Goal: Obtain resource: Download file/media

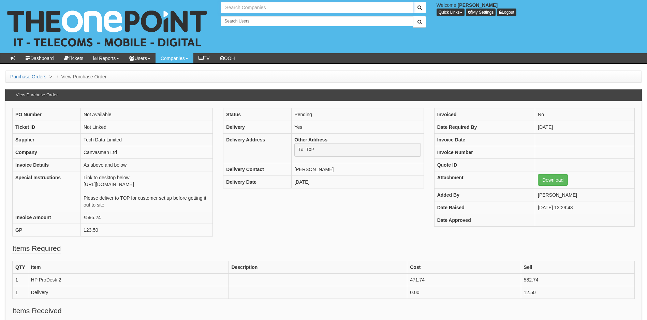
click at [262, 6] on input "text" at bounding box center [317, 8] width 192 height 12
click at [259, 8] on input "caistor gra" at bounding box center [317, 8] width 192 height 12
type input "caist"
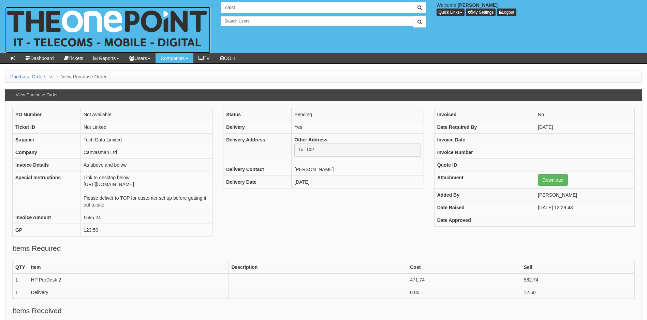
click at [66, 20] on img at bounding box center [107, 30] width 205 height 46
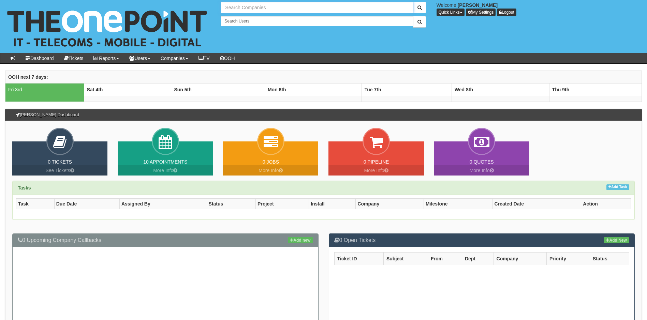
click at [269, 6] on input "text" at bounding box center [317, 8] width 192 height 12
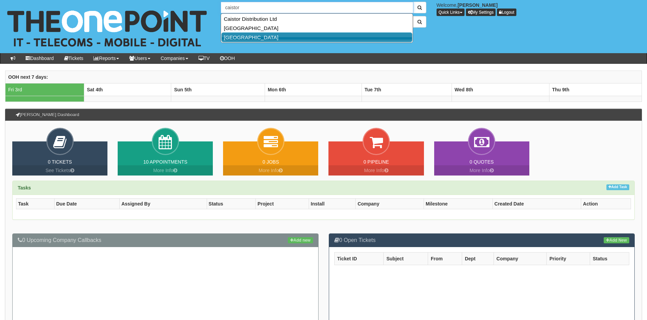
click at [258, 39] on link "[GEOGRAPHIC_DATA]" at bounding box center [316, 37] width 191 height 10
type input "[GEOGRAPHIC_DATA]"
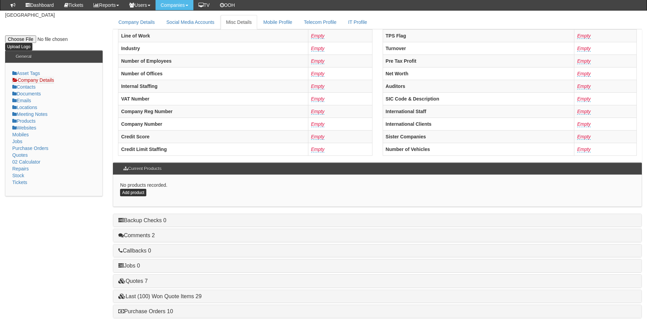
scroll to position [130, 0]
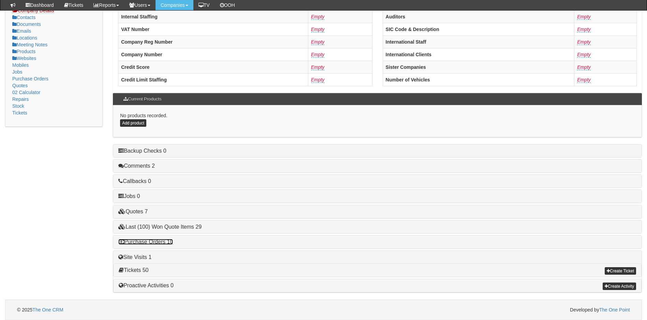
click at [149, 245] on link "Purchase Orders 10" at bounding box center [145, 242] width 55 height 6
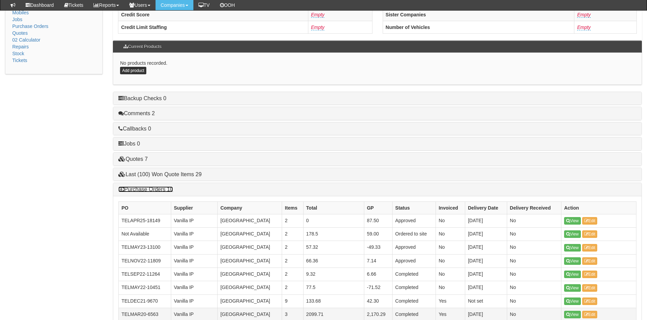
scroll to position [294, 0]
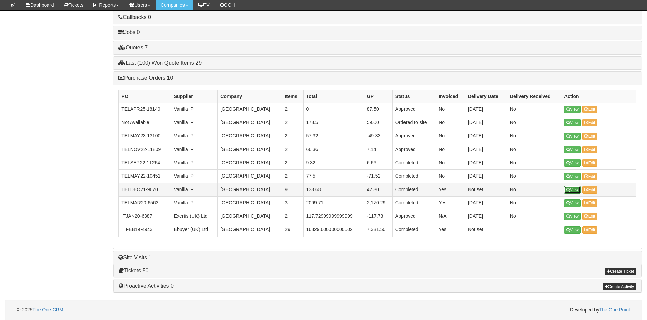
click at [573, 188] on link "View" at bounding box center [572, 190] width 17 height 8
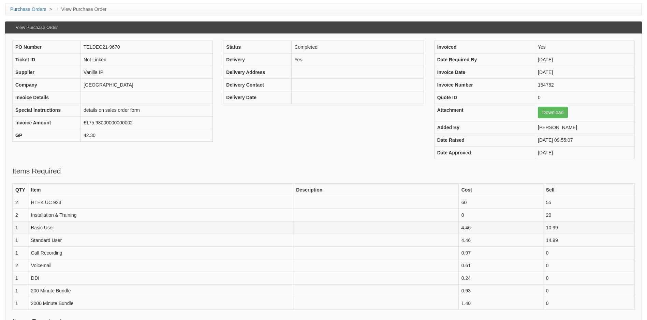
scroll to position [68, 0]
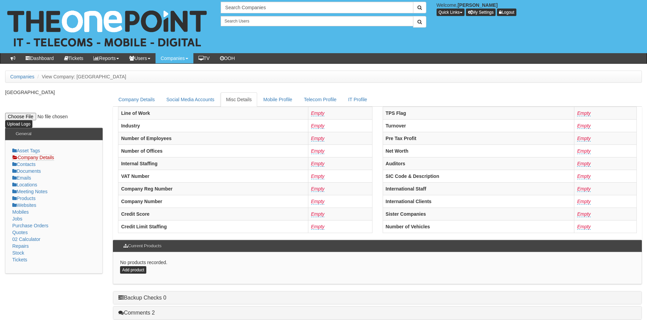
scroll to position [147, 0]
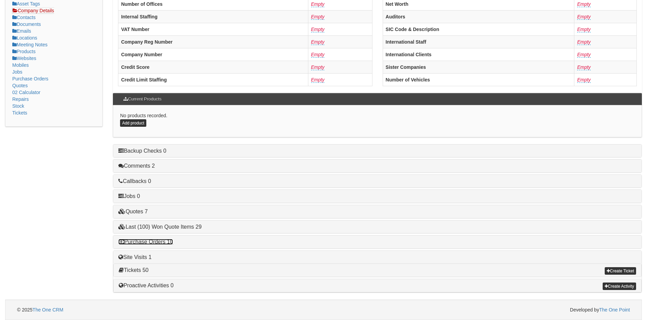
click at [166, 240] on link "Purchase Orders 10" at bounding box center [145, 242] width 55 height 6
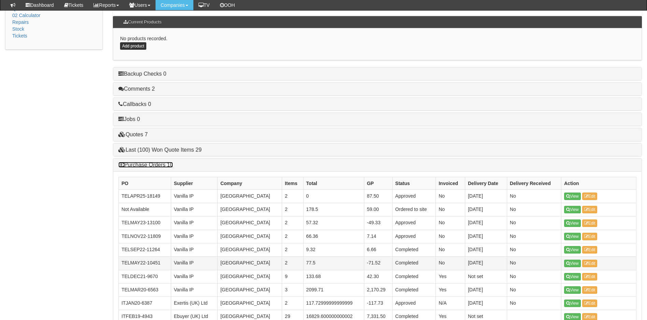
scroll to position [283, 0]
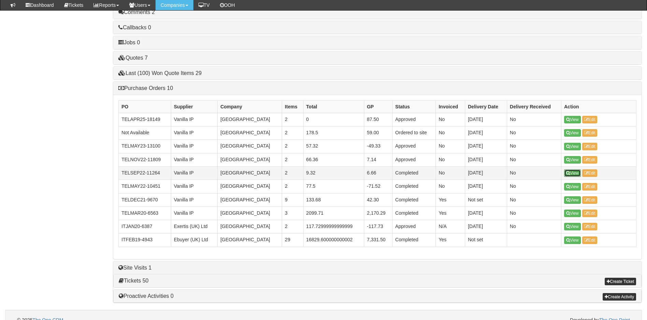
click at [574, 174] on link "View" at bounding box center [572, 174] width 17 height 8
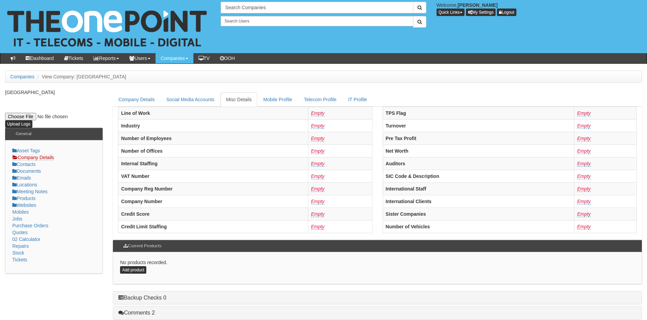
scroll to position [147, 0]
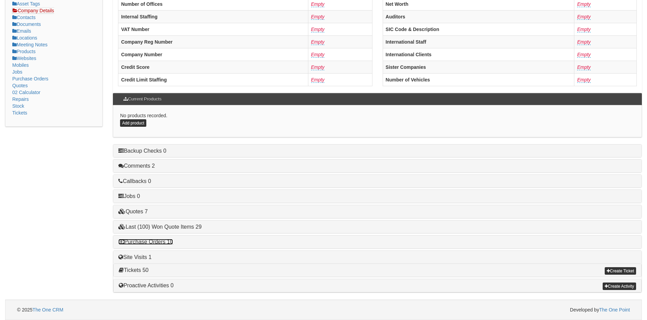
click at [148, 243] on link "Purchase Orders 10" at bounding box center [145, 242] width 55 height 6
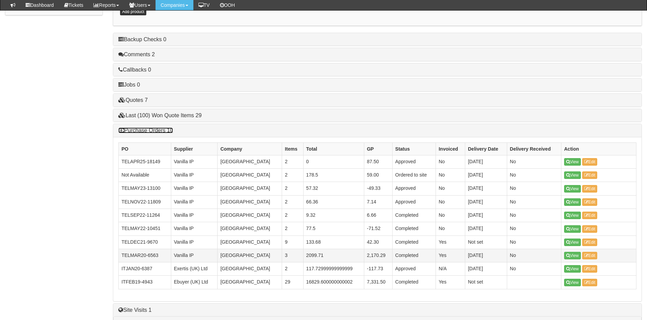
scroll to position [249, 0]
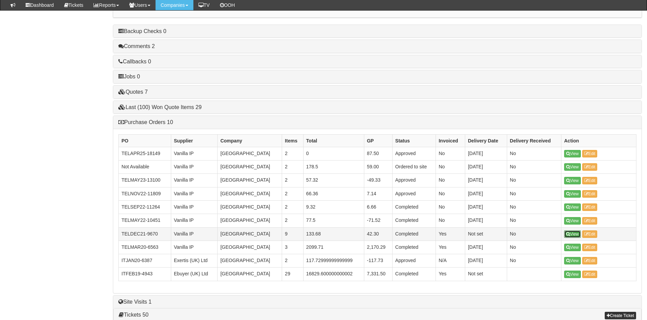
click at [574, 233] on link "View" at bounding box center [572, 235] width 17 height 8
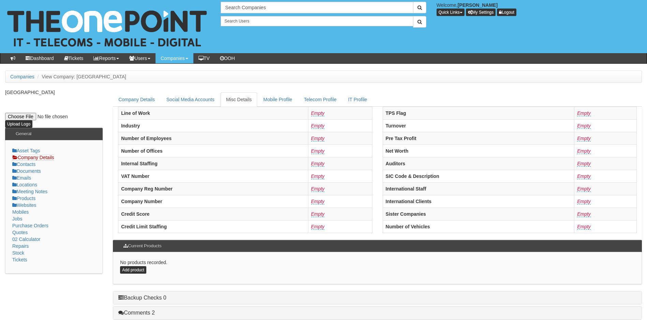
scroll to position [147, 0]
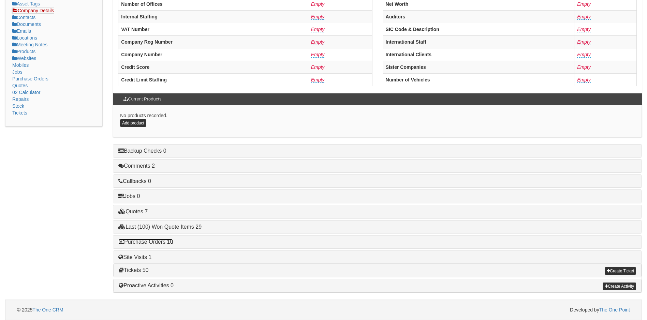
click at [162, 243] on link "Purchase Orders 10" at bounding box center [145, 242] width 55 height 6
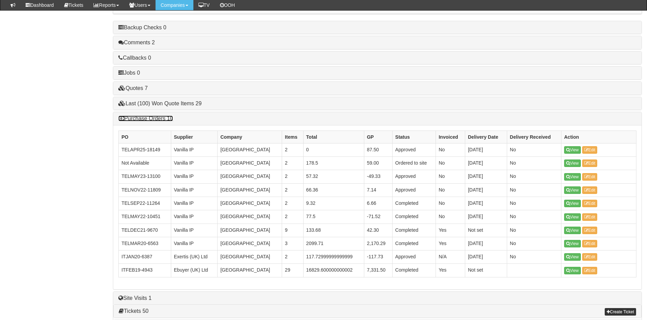
scroll to position [294, 0]
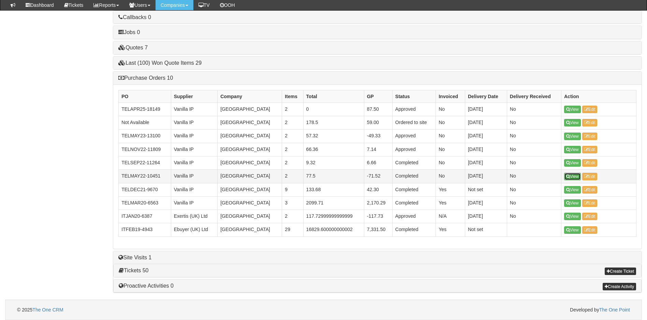
click at [574, 178] on link "View" at bounding box center [572, 177] width 17 height 8
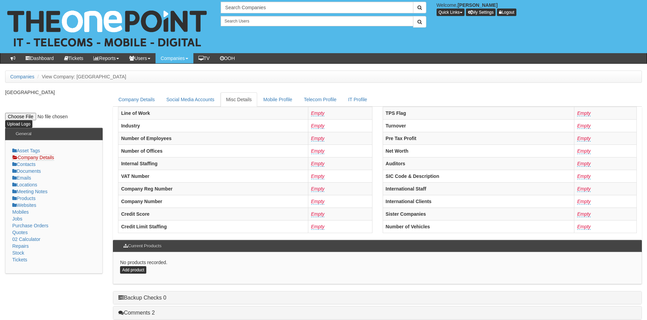
scroll to position [147, 0]
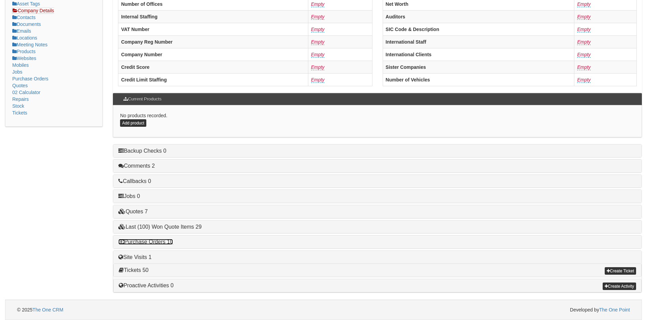
click at [152, 243] on link "Purchase Orders 10" at bounding box center [145, 242] width 55 height 6
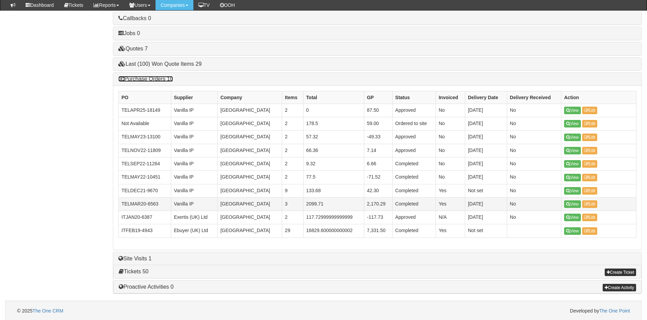
scroll to position [294, 0]
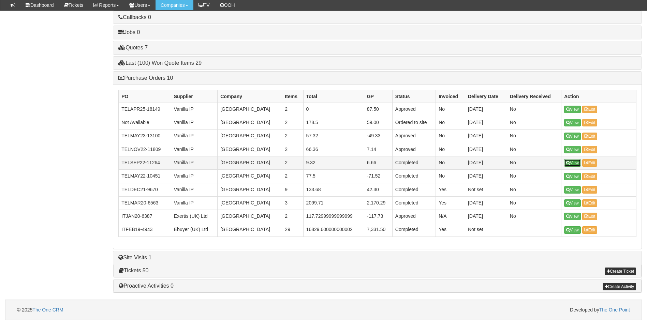
click at [575, 162] on link "View" at bounding box center [572, 163] width 17 height 8
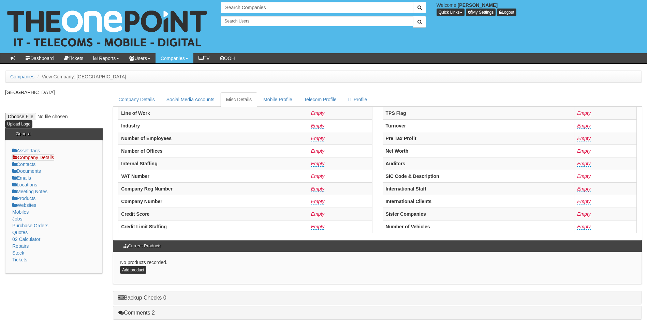
scroll to position [147, 0]
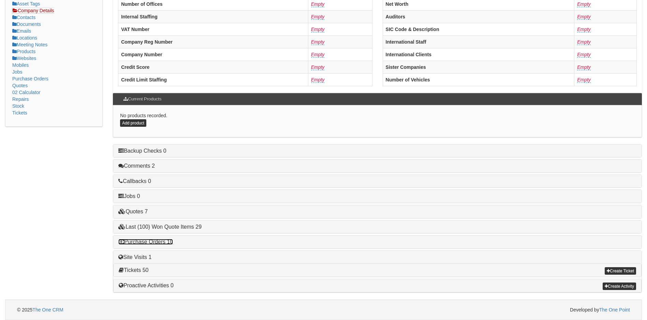
click at [170, 241] on link "Purchase Orders 10" at bounding box center [145, 242] width 55 height 6
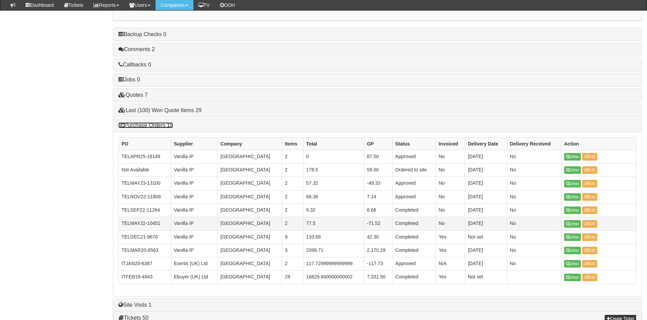
scroll to position [249, 0]
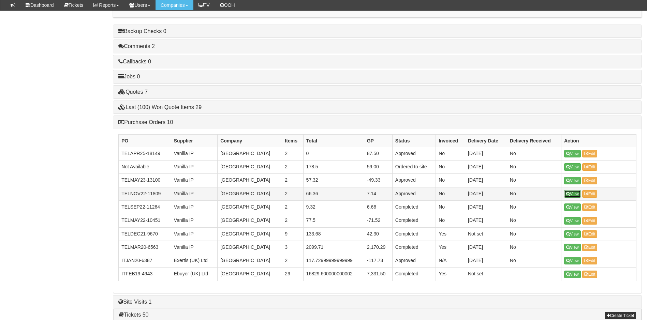
click at [577, 194] on link "View" at bounding box center [572, 194] width 17 height 8
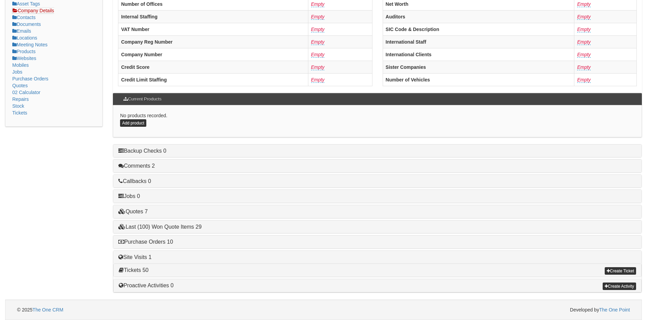
scroll to position [147, 0]
click at [173, 226] on link "Last (100) Won Quote Items 29" at bounding box center [159, 227] width 83 height 6
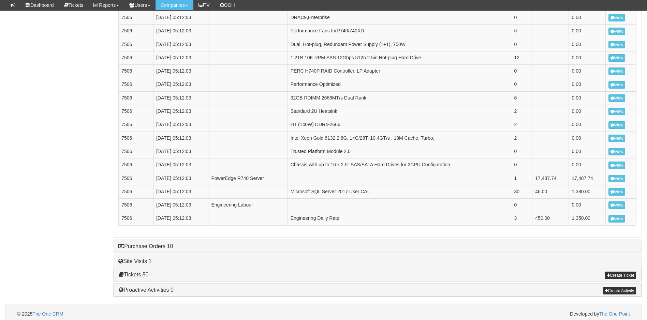
scroll to position [549, 0]
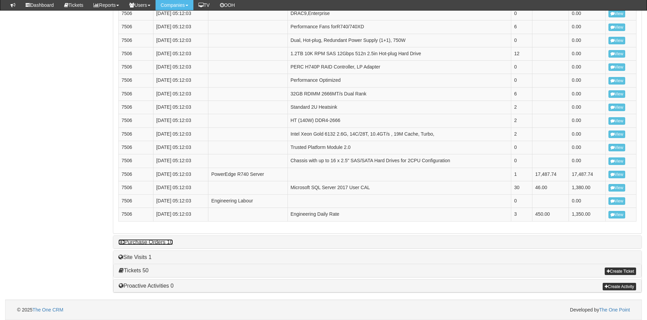
click at [153, 242] on link "Purchase Orders 10" at bounding box center [145, 242] width 55 height 6
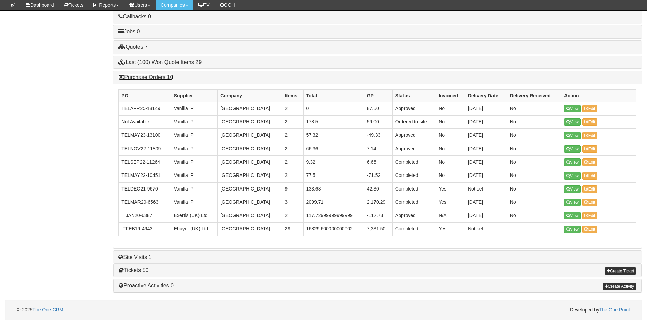
scroll to position [294, 0]
click at [572, 231] on link "View" at bounding box center [572, 230] width 17 height 8
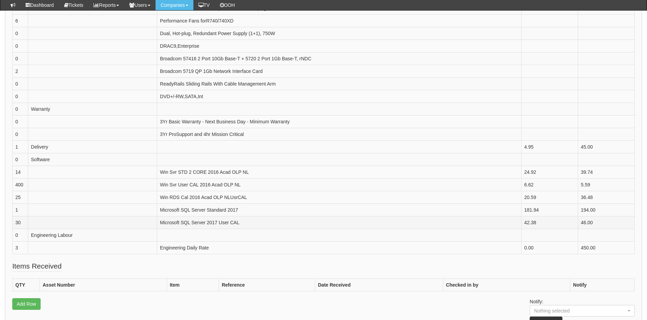
scroll to position [409, 0]
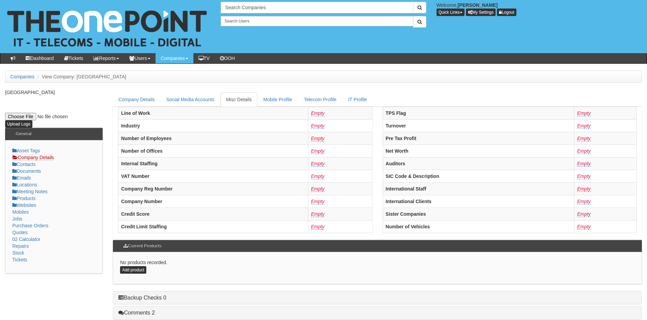
scroll to position [147, 0]
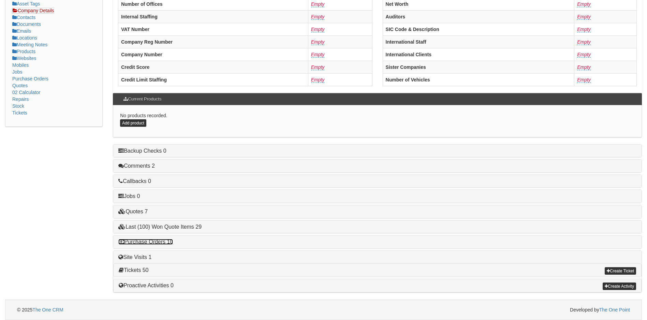
click at [159, 243] on link "Purchase Orders 10" at bounding box center [145, 242] width 55 height 6
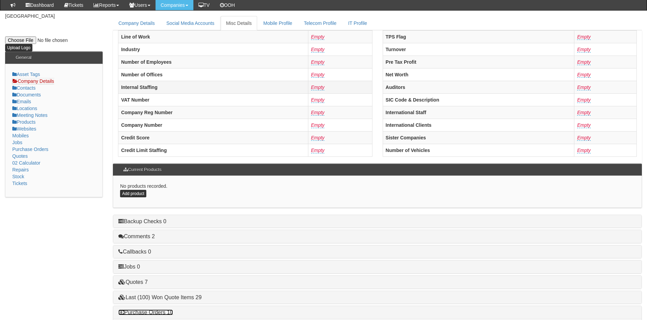
scroll to position [0, 0]
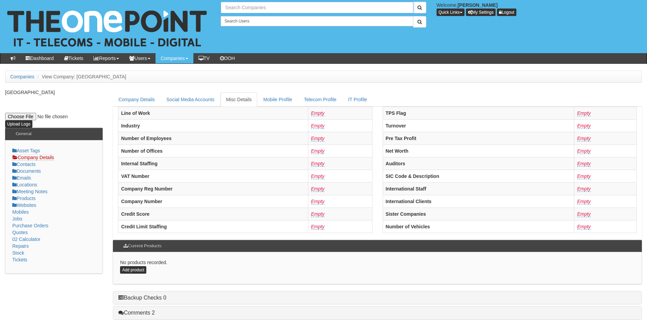
click at [255, 8] on input "text" at bounding box center [317, 8] width 192 height 12
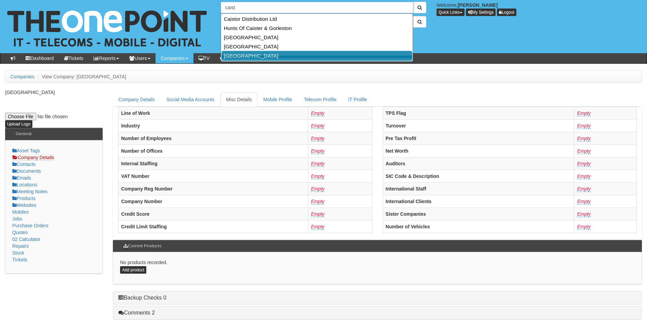
click at [251, 56] on link "[GEOGRAPHIC_DATA]" at bounding box center [316, 56] width 191 height 10
type input "[GEOGRAPHIC_DATA]"
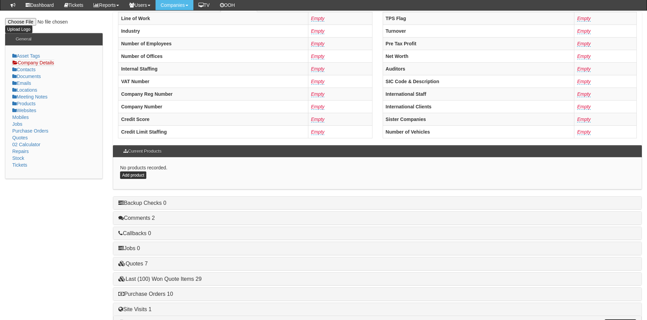
scroll to position [130, 0]
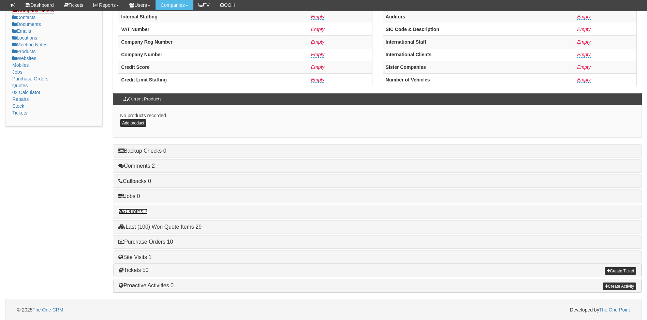
click at [137, 212] on link "Quotes 7" at bounding box center [132, 212] width 29 height 6
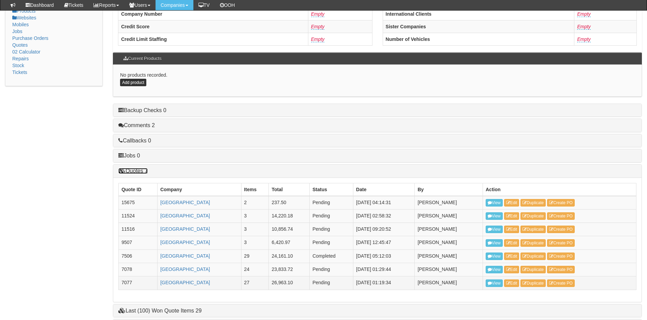
scroll to position [254, 0]
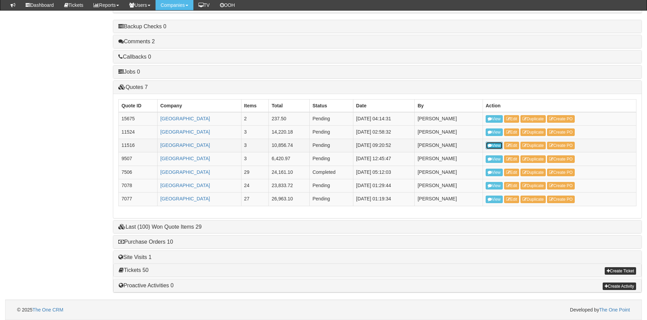
click at [493, 145] on link "View" at bounding box center [494, 146] width 17 height 8
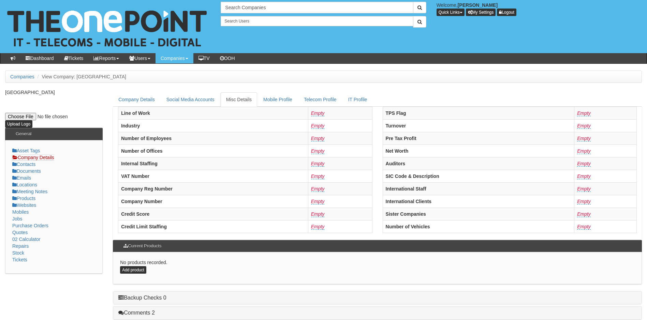
scroll to position [147, 0]
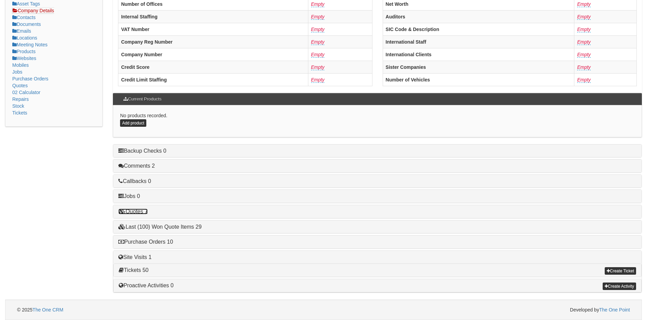
click at [139, 210] on link "Quotes 7" at bounding box center [132, 212] width 29 height 6
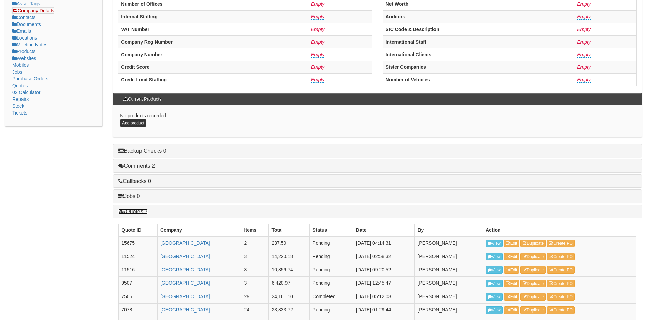
scroll to position [254, 0]
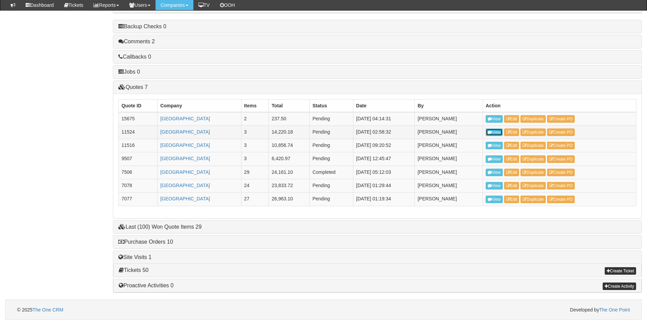
click at [495, 132] on link "View" at bounding box center [494, 133] width 17 height 8
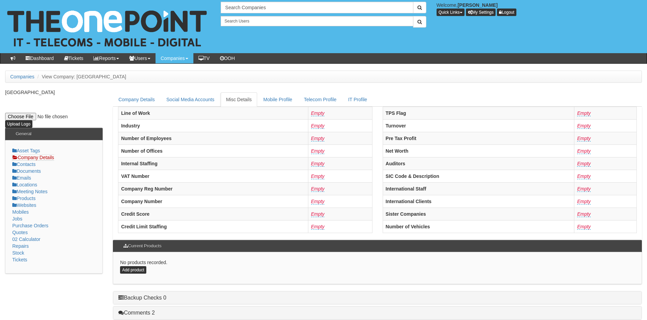
scroll to position [147, 0]
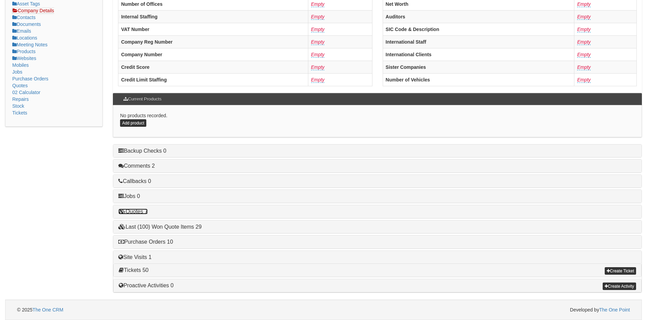
click at [139, 210] on link "Quotes 7" at bounding box center [132, 212] width 29 height 6
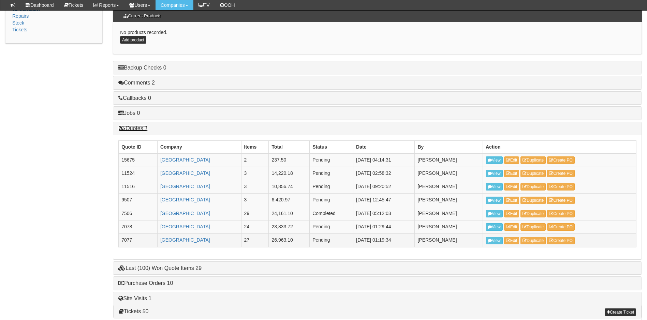
scroll to position [215, 0]
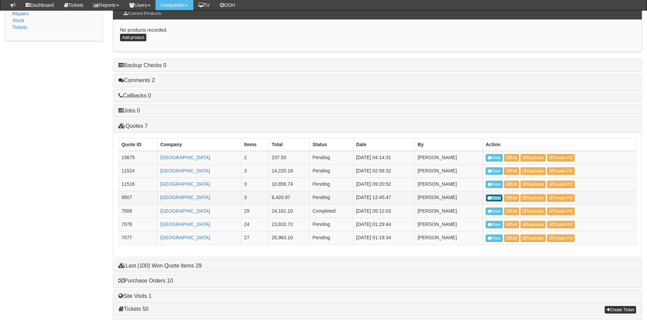
click at [494, 198] on link "View" at bounding box center [494, 198] width 17 height 8
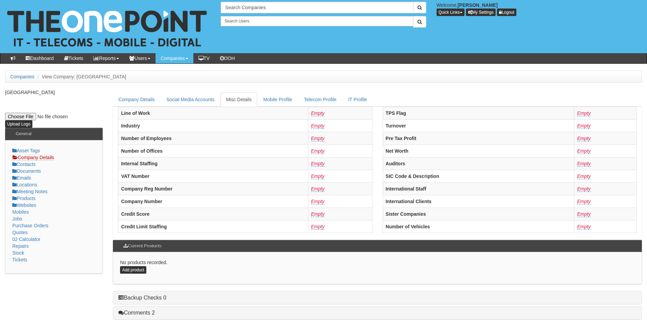
scroll to position [147, 0]
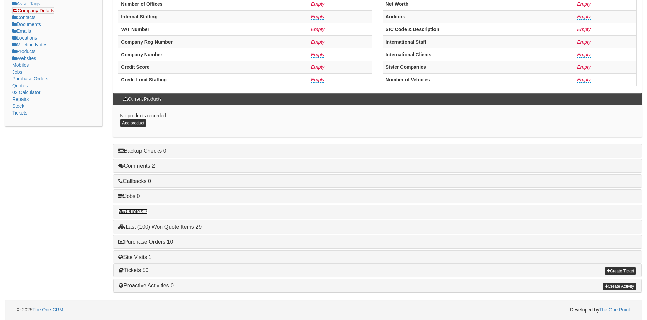
click at [138, 212] on link "Quotes 7" at bounding box center [132, 212] width 29 height 6
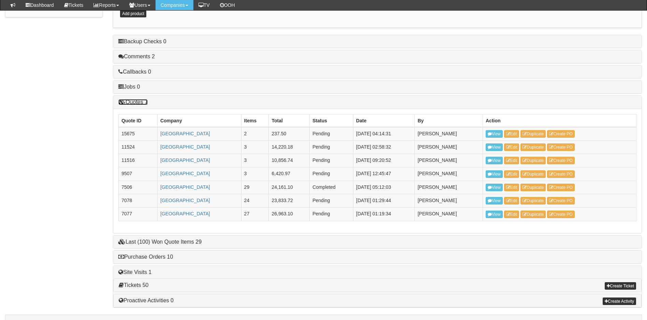
scroll to position [249, 0]
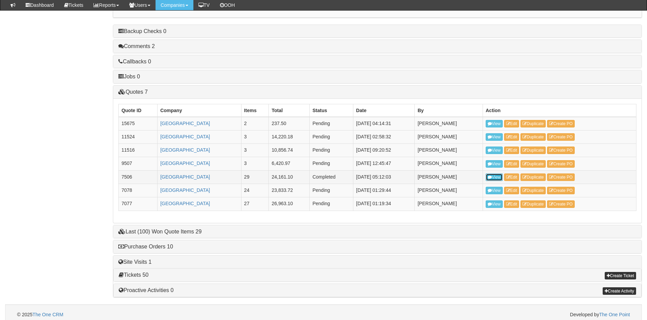
click at [494, 178] on link "View" at bounding box center [494, 178] width 17 height 8
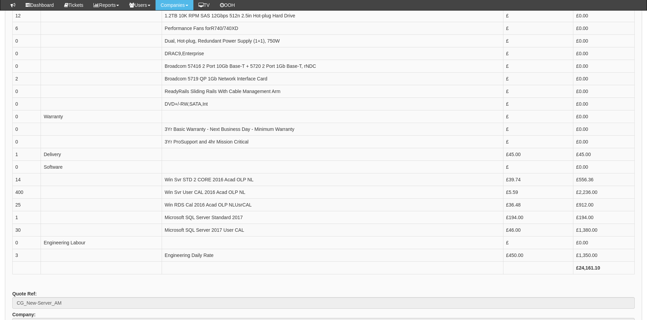
scroll to position [307, 0]
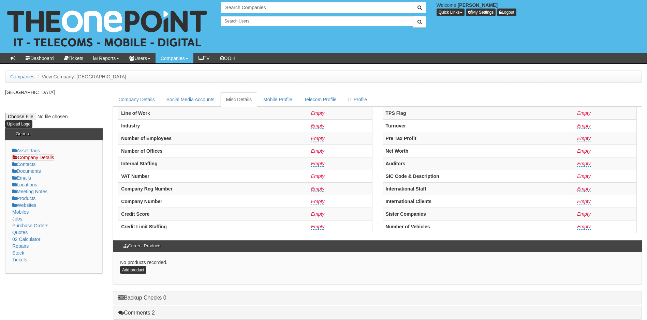
scroll to position [147, 0]
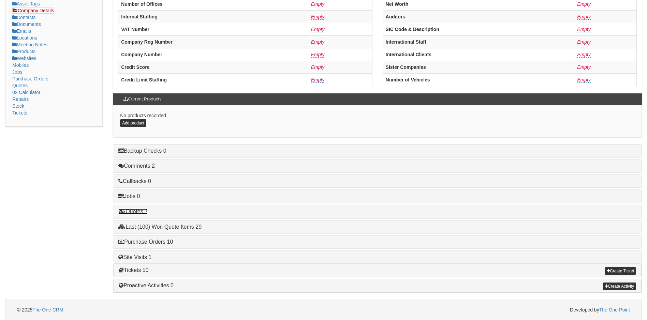
click at [142, 212] on link "Quotes 7" at bounding box center [132, 212] width 29 height 6
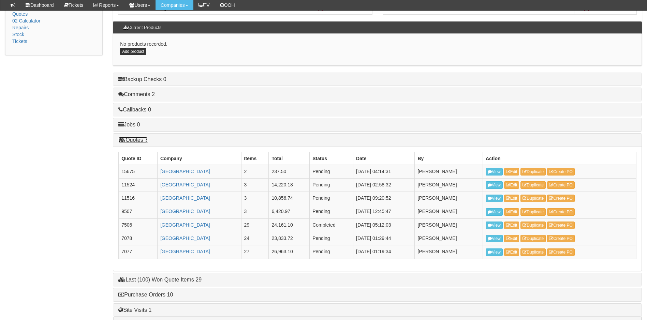
scroll to position [249, 0]
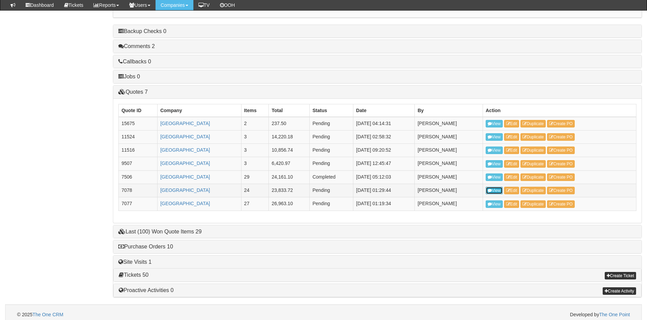
click at [495, 193] on link "View" at bounding box center [494, 191] width 17 height 8
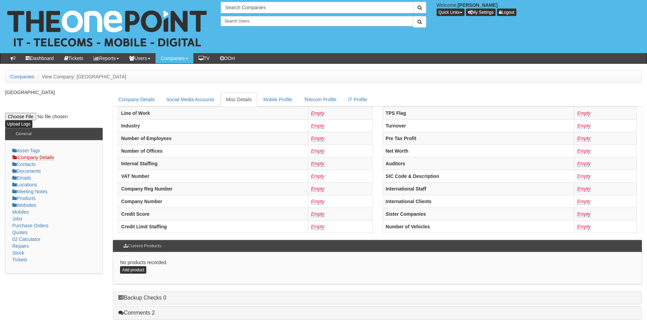
scroll to position [147, 0]
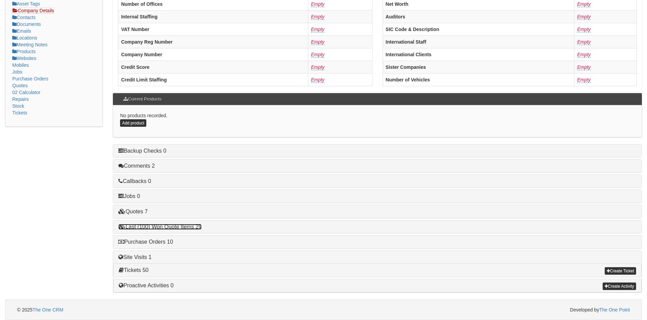
click at [160, 228] on link "Last (100) Won Quote Items 29" at bounding box center [159, 227] width 83 height 6
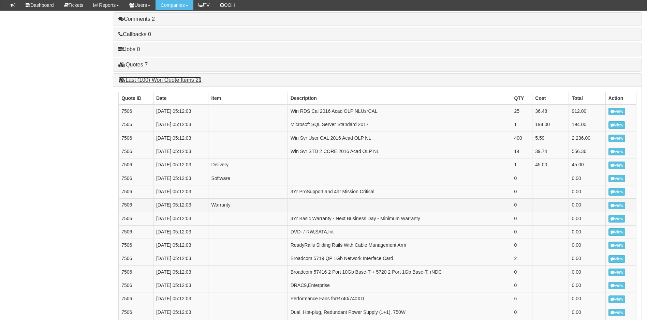
scroll to position [174, 0]
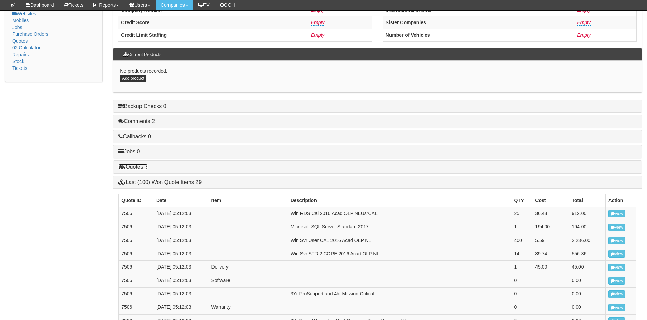
click at [136, 166] on link "Quotes 7" at bounding box center [132, 167] width 29 height 6
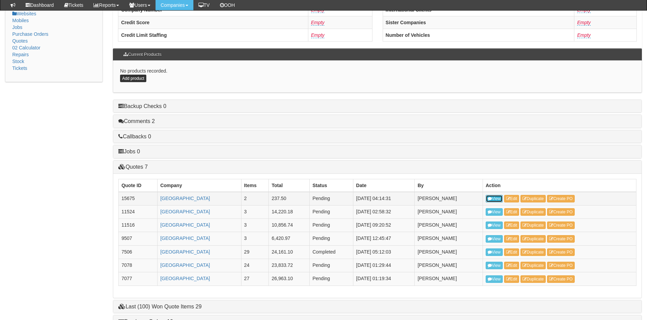
click at [492, 196] on link "View" at bounding box center [494, 199] width 17 height 8
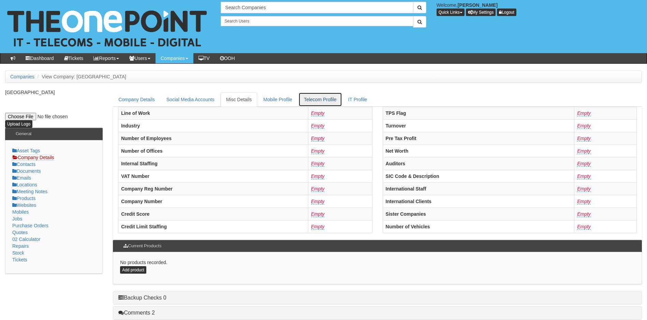
click at [320, 99] on link "Telecom Profile" at bounding box center [320, 99] width 44 height 14
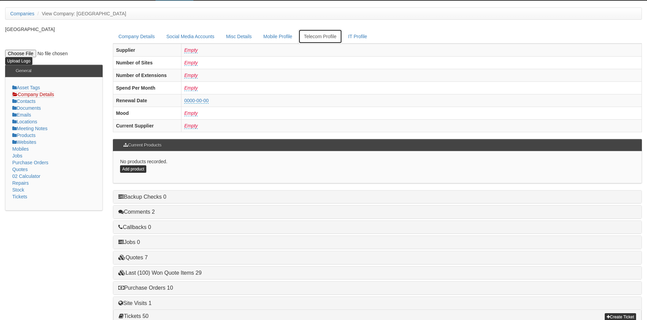
scroll to position [68, 0]
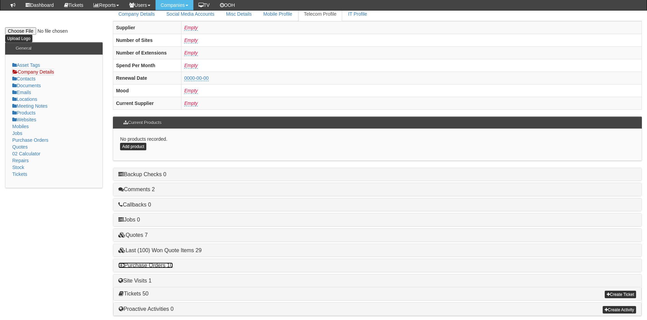
click at [149, 265] on link "Purchase Orders 10" at bounding box center [145, 266] width 55 height 6
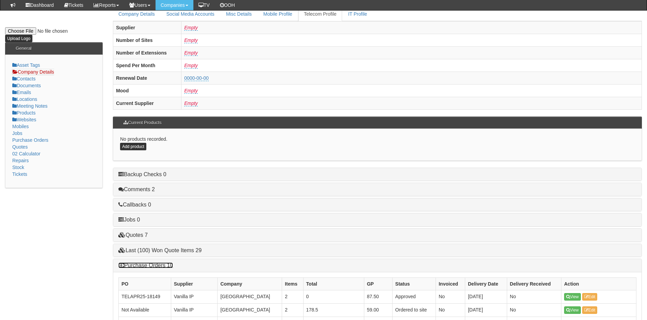
scroll to position [239, 0]
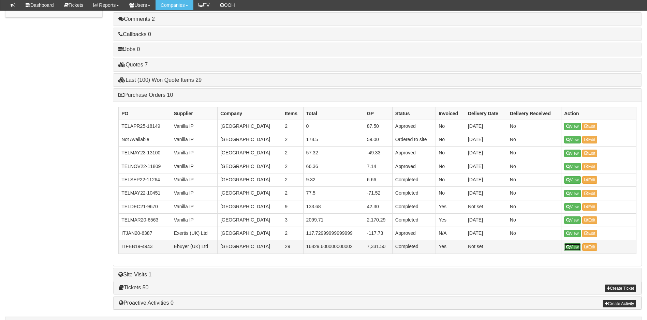
click at [568, 247] on icon at bounding box center [568, 247] width 4 height 4
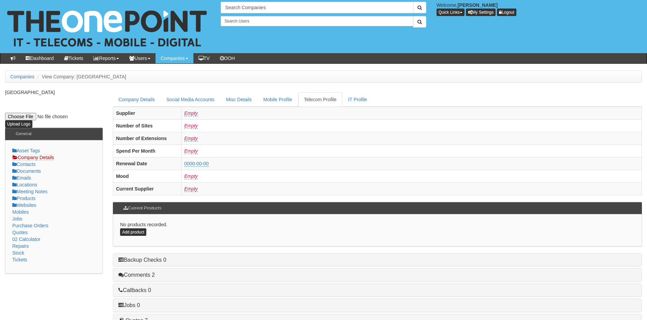
scroll to position [109, 0]
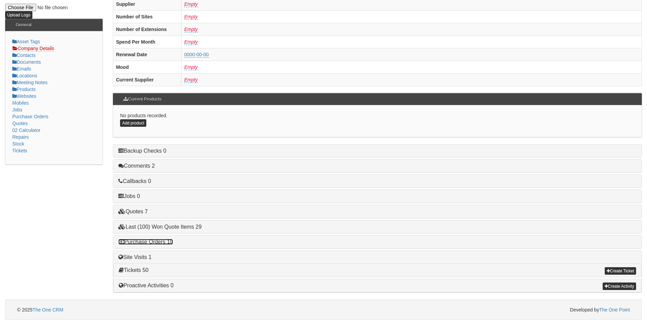
click at [152, 241] on link "Purchase Orders 10" at bounding box center [145, 242] width 55 height 6
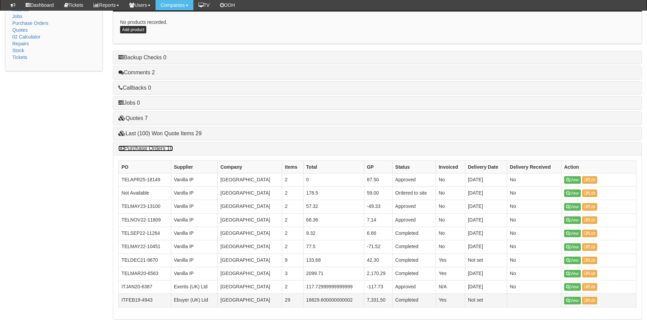
scroll to position [256, 0]
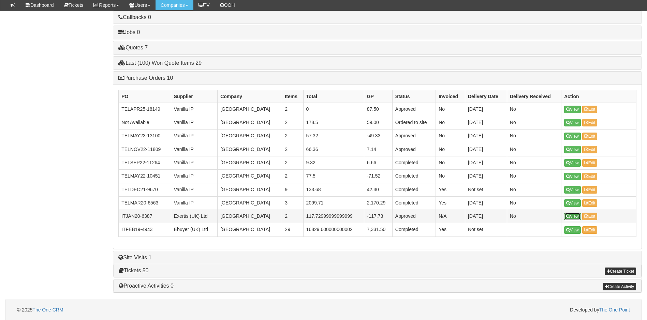
click at [575, 218] on link "View" at bounding box center [572, 217] width 17 height 8
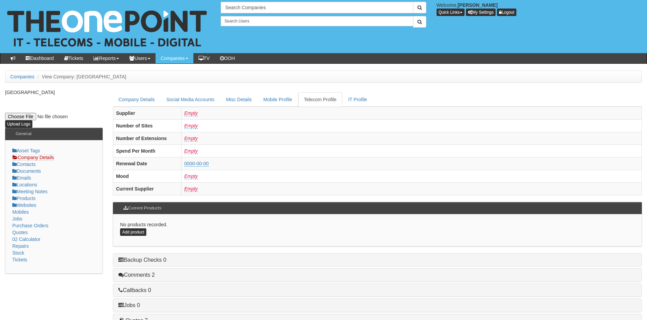
scroll to position [109, 0]
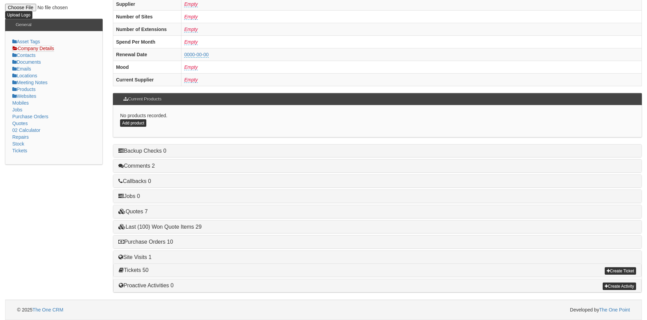
click at [148, 237] on div "Purchase Orders 10" at bounding box center [377, 242] width 528 height 13
click at [153, 242] on link "Purchase Orders 10" at bounding box center [145, 242] width 55 height 6
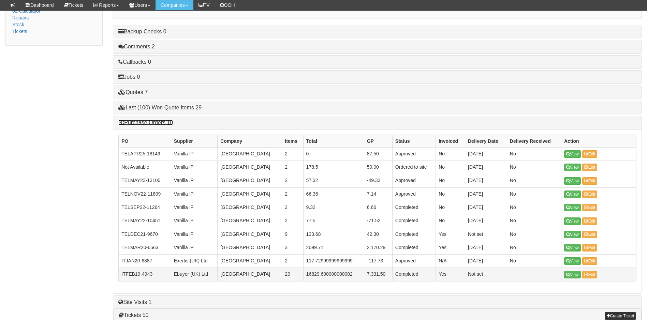
scroll to position [256, 0]
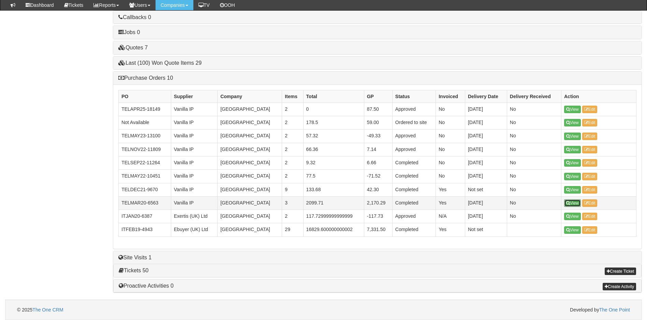
click at [571, 205] on link "View" at bounding box center [572, 204] width 17 height 8
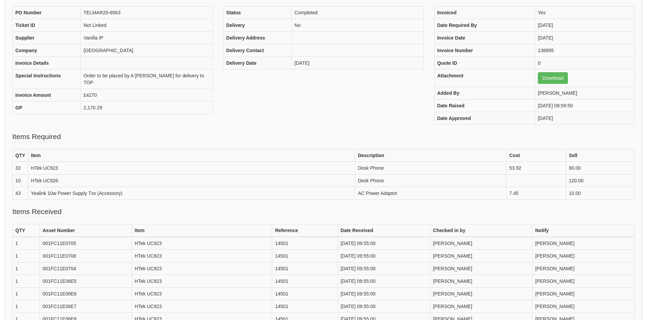
scroll to position [102, 0]
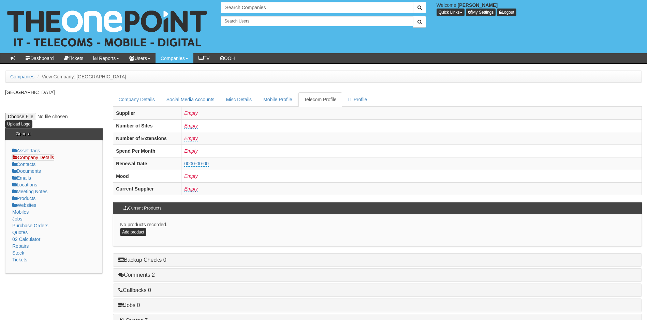
scroll to position [109, 0]
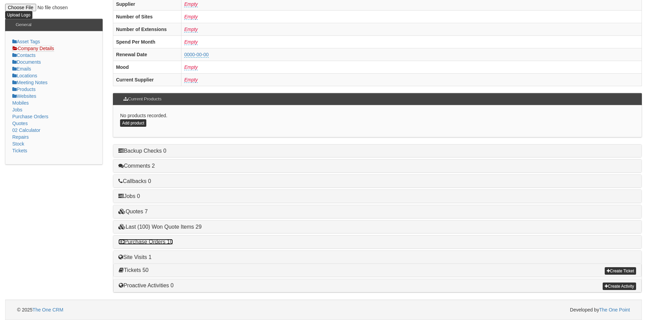
click at [152, 243] on link "Purchase Orders 10" at bounding box center [145, 242] width 55 height 6
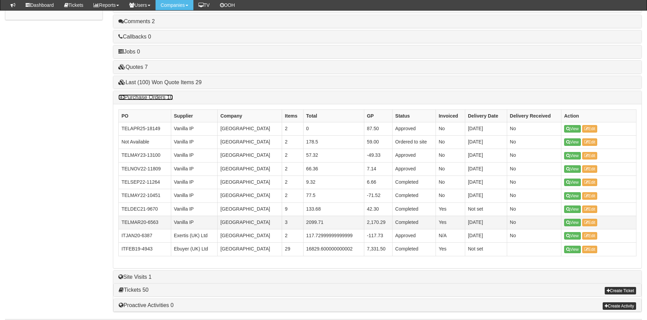
scroll to position [256, 0]
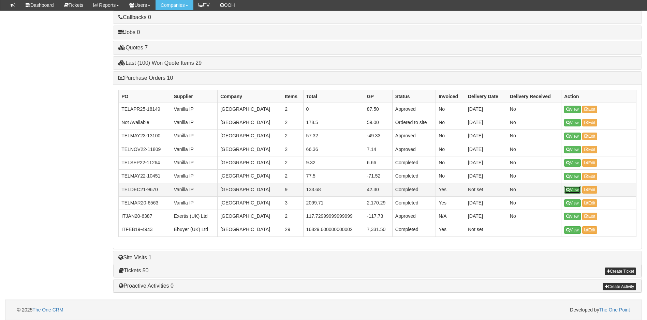
click at [573, 188] on link "View" at bounding box center [572, 190] width 17 height 8
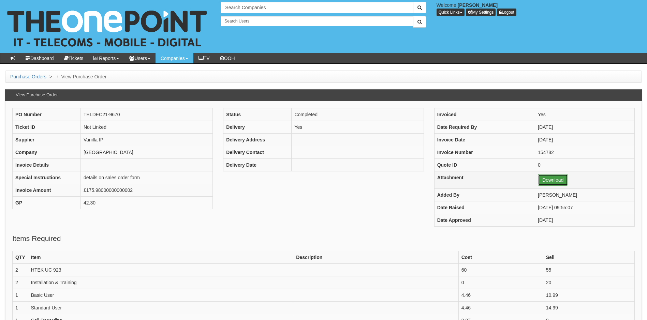
click at [541, 180] on link "Download" at bounding box center [553, 180] width 30 height 12
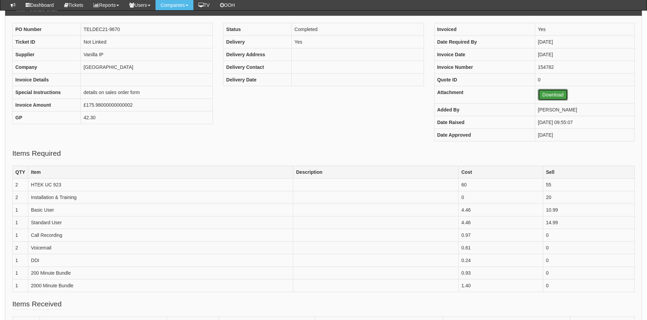
scroll to position [68, 0]
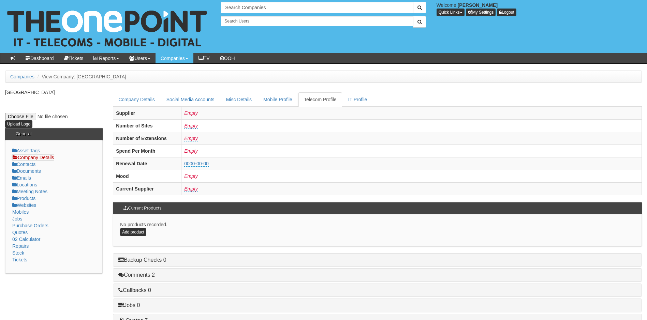
scroll to position [109, 0]
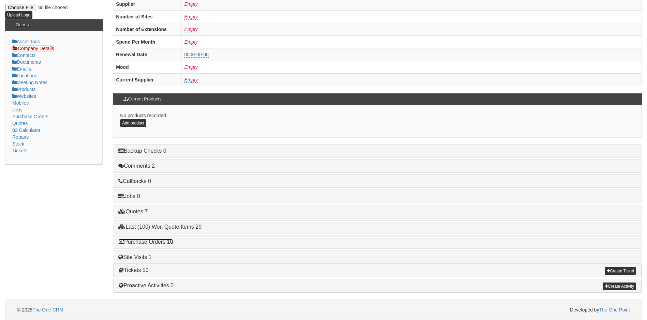
click at [164, 241] on link "Purchase Orders 10" at bounding box center [145, 242] width 55 height 6
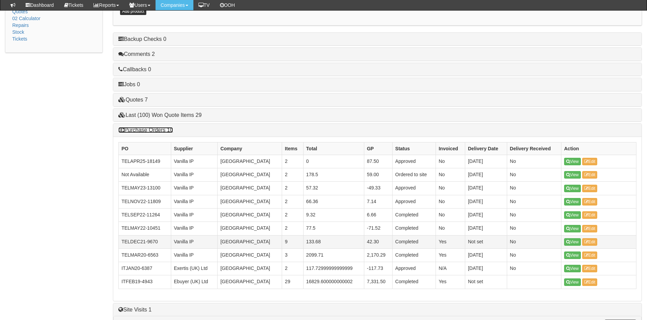
scroll to position [211, 0]
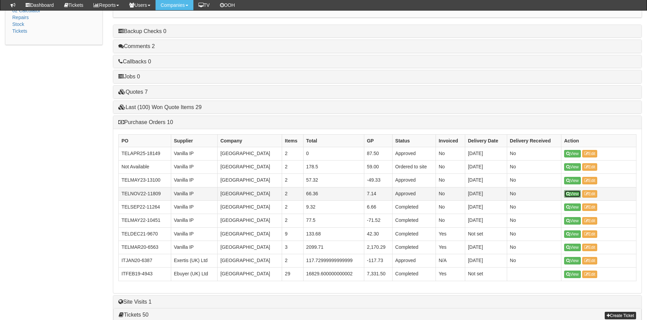
click at [572, 194] on link "View" at bounding box center [572, 194] width 17 height 8
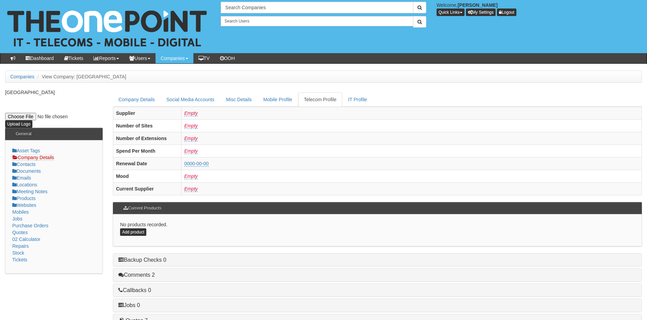
scroll to position [109, 0]
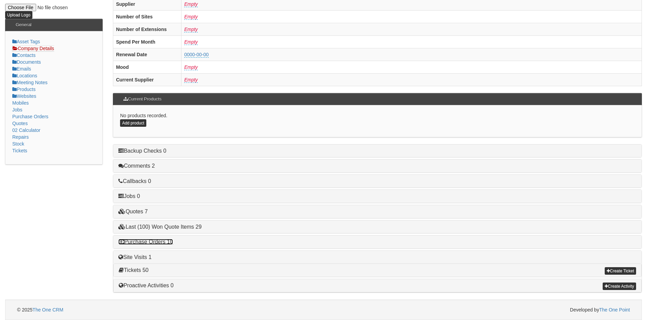
click at [146, 242] on link "Purchase Orders 10" at bounding box center [145, 242] width 55 height 6
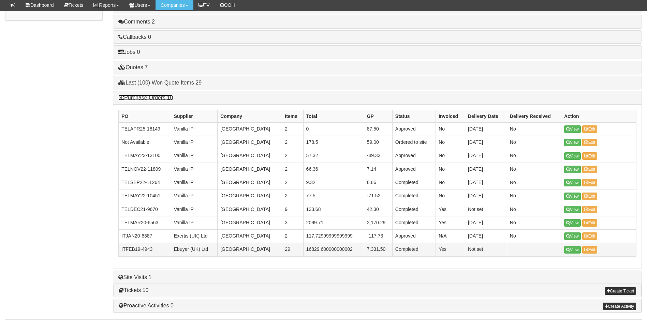
scroll to position [256, 0]
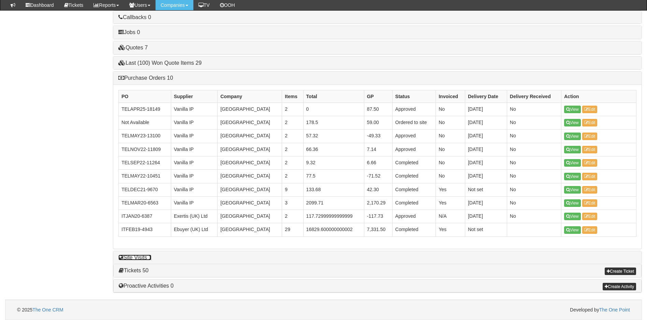
click at [147, 258] on link "Site Visits 1" at bounding box center [134, 258] width 33 height 6
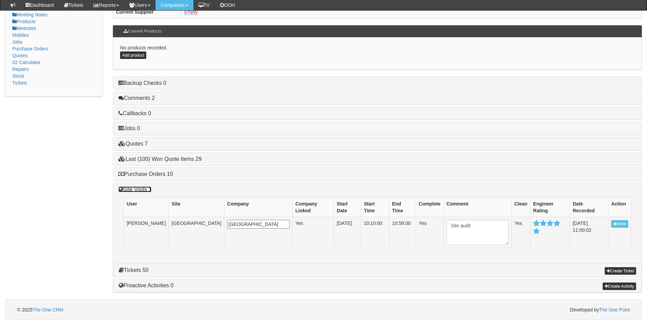
scroll to position [160, 0]
click at [620, 225] on link "View" at bounding box center [619, 224] width 17 height 8
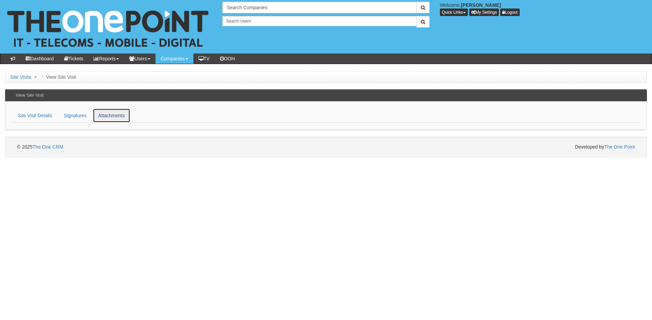
click at [111, 116] on link "Attachments" at bounding box center [112, 115] width 38 height 14
click at [72, 115] on link "Signatures" at bounding box center [75, 115] width 34 height 14
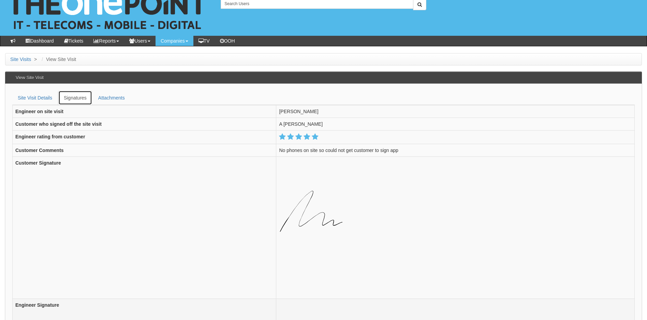
scroll to position [34, 0]
